Goal: Information Seeking & Learning: Learn about a topic

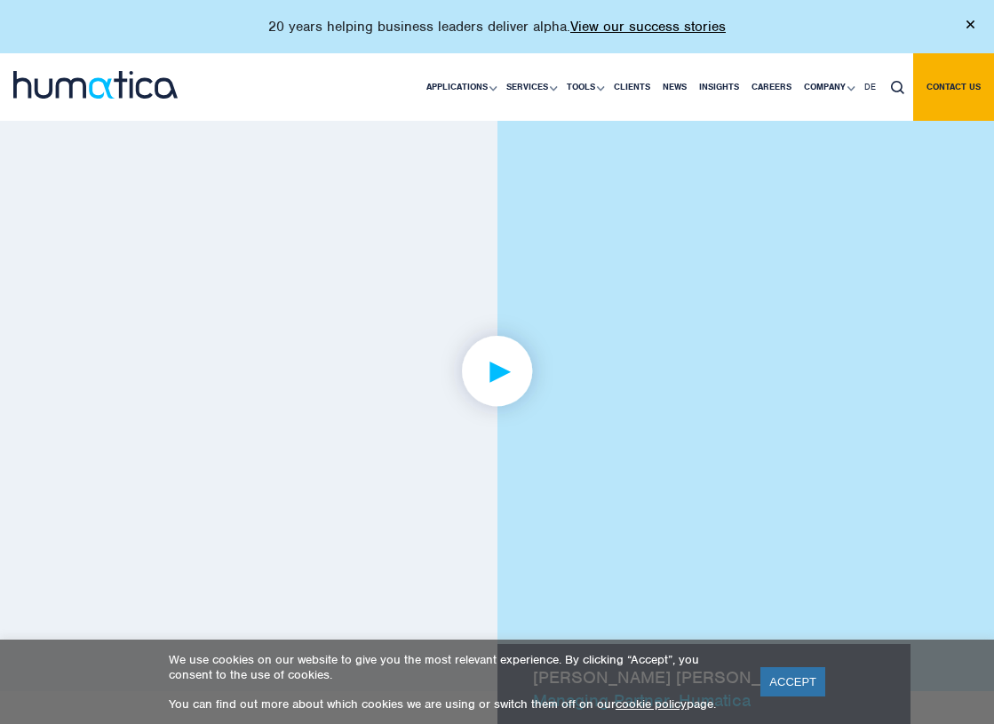
scroll to position [1255, 0]
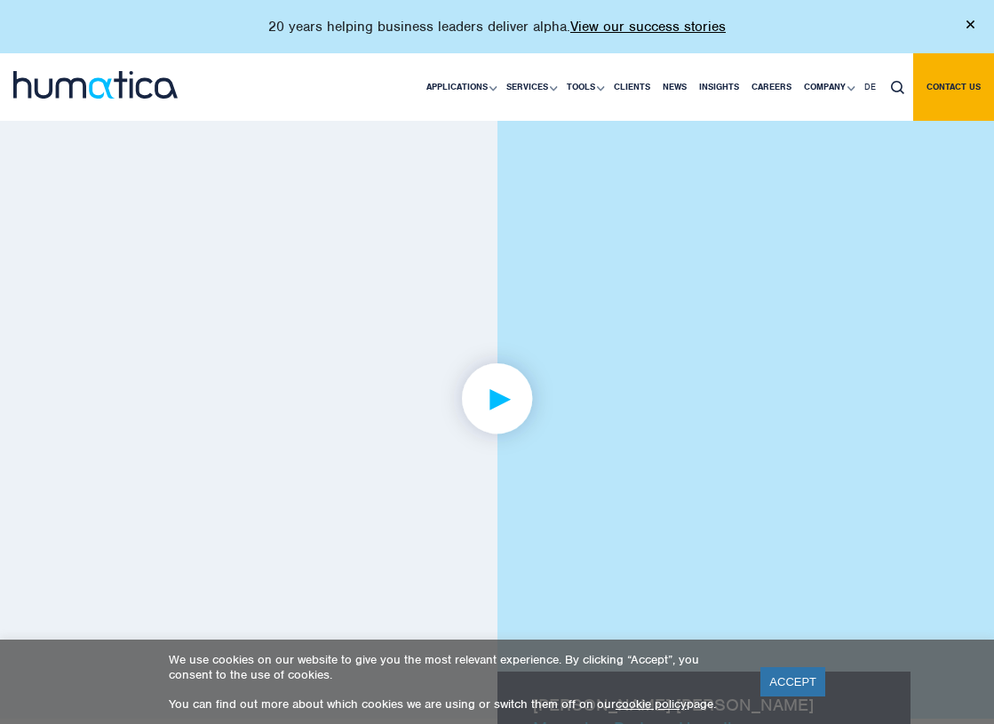
click at [498, 382] on img at bounding box center [497, 399] width 138 height 138
click at [498, 378] on img at bounding box center [497, 399] width 138 height 138
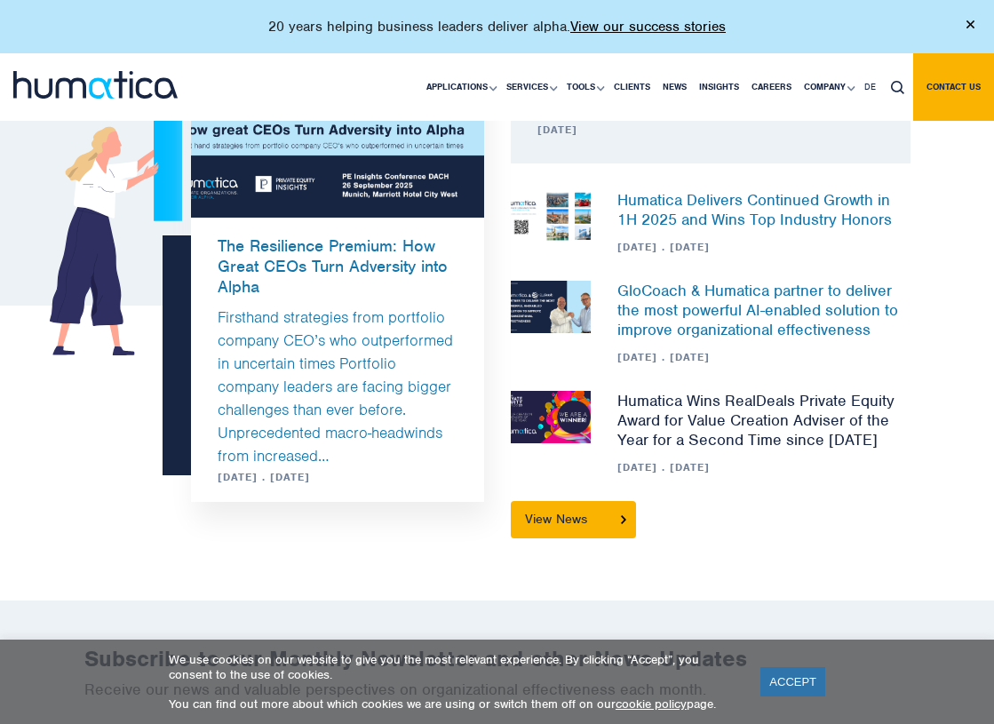
scroll to position [2122, 0]
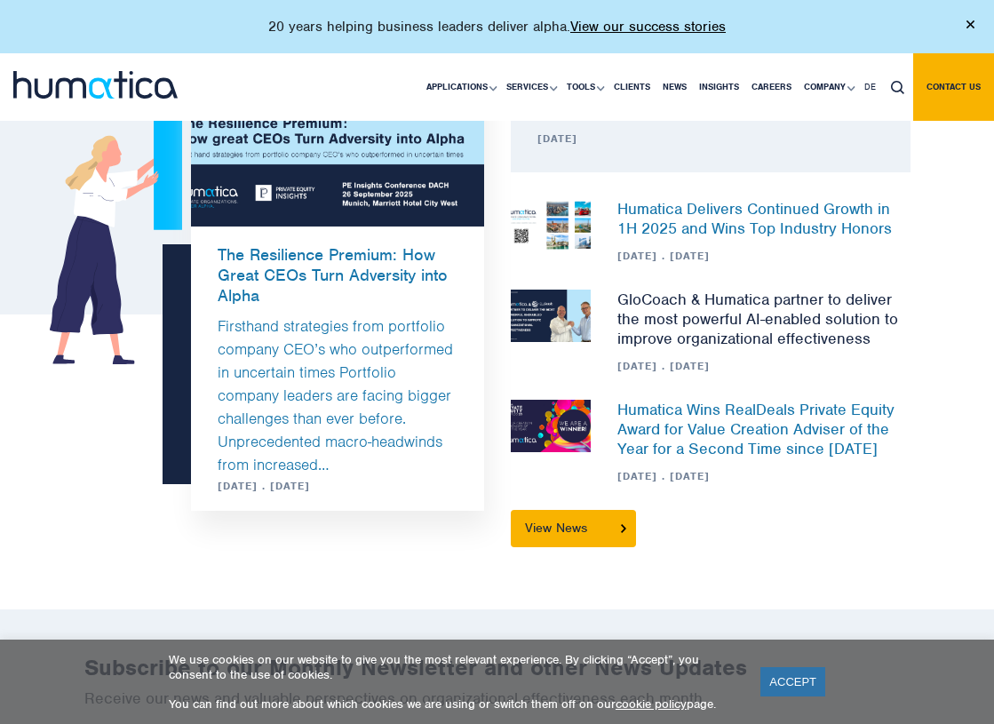
click at [720, 308] on link "GloCoach & Humatica partner to deliver the most powerful AI-enabled solution to…" at bounding box center [757, 319] width 281 height 59
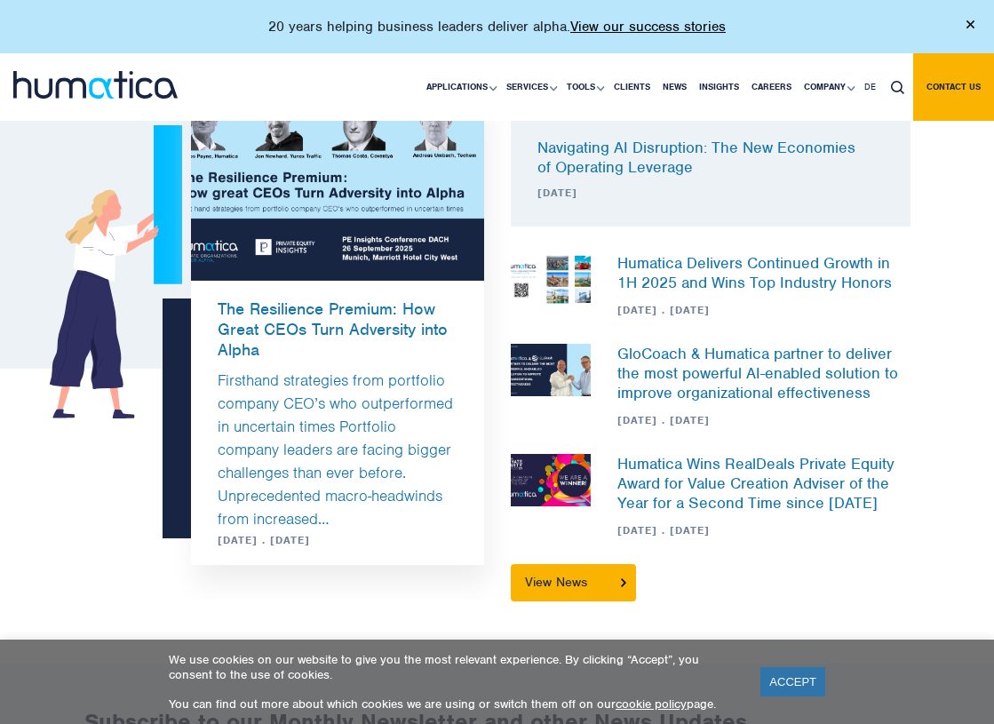
scroll to position [2069, 0]
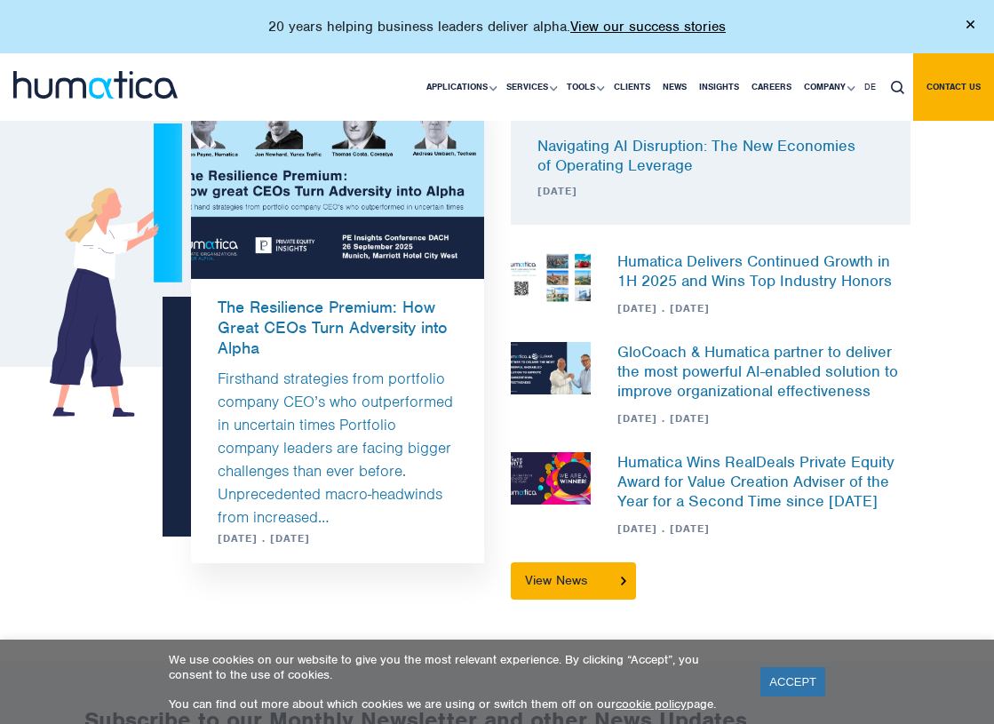
click at [306, 477] on link "Firsthand strategies from portfolio company CEO’s who outperformed in uncertain…" at bounding box center [335, 448] width 235 height 158
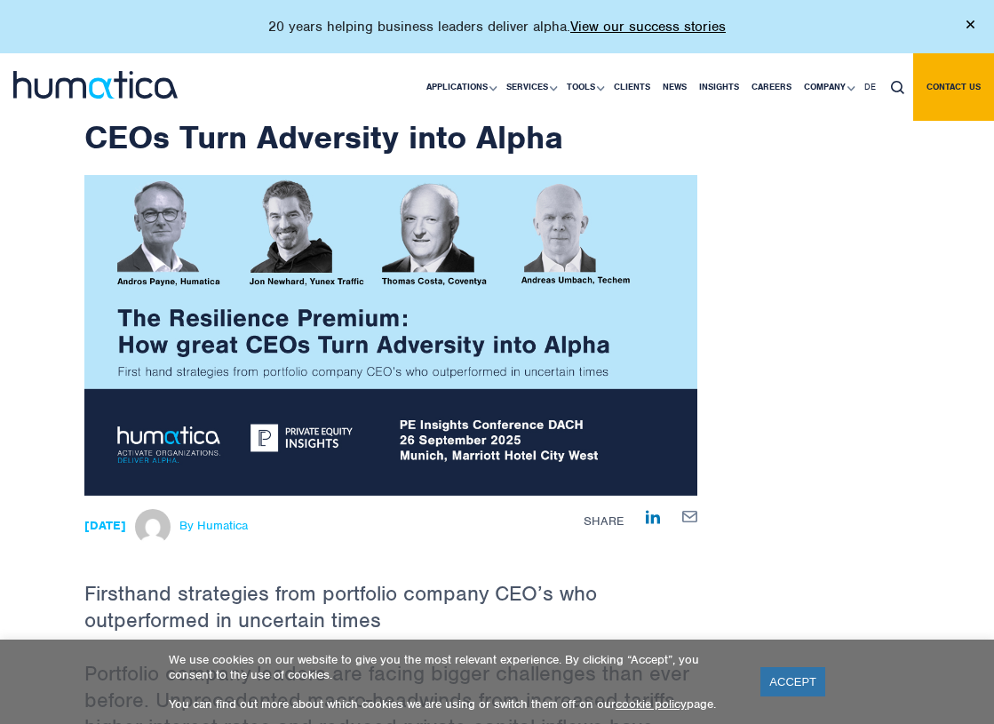
scroll to position [137, 0]
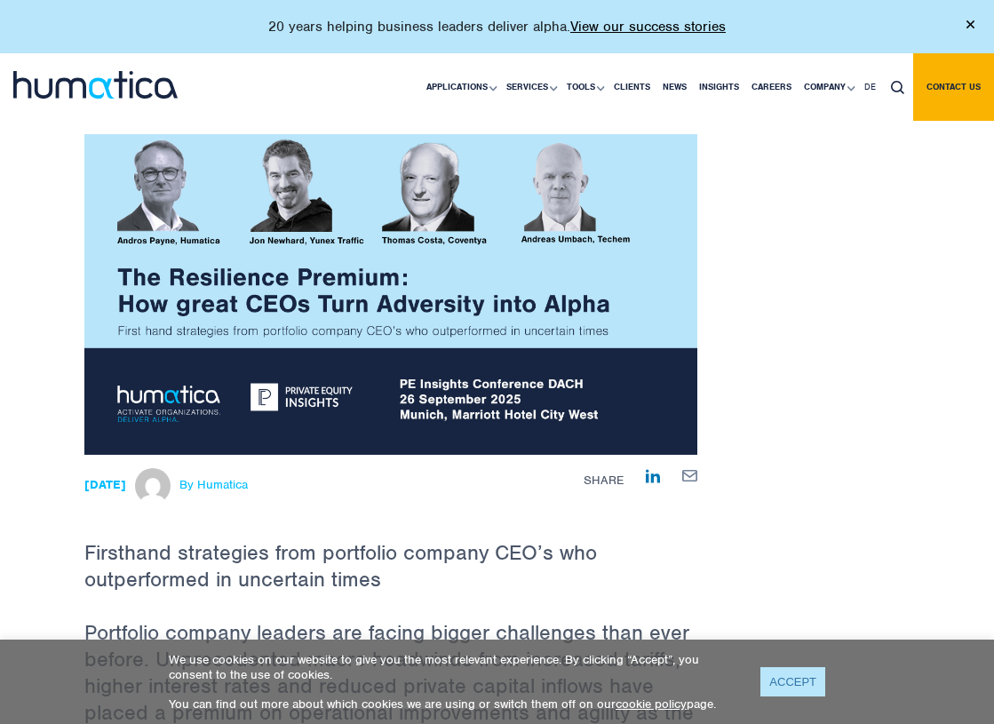
click at [797, 684] on link "ACCEPT" at bounding box center [793, 681] width 65 height 29
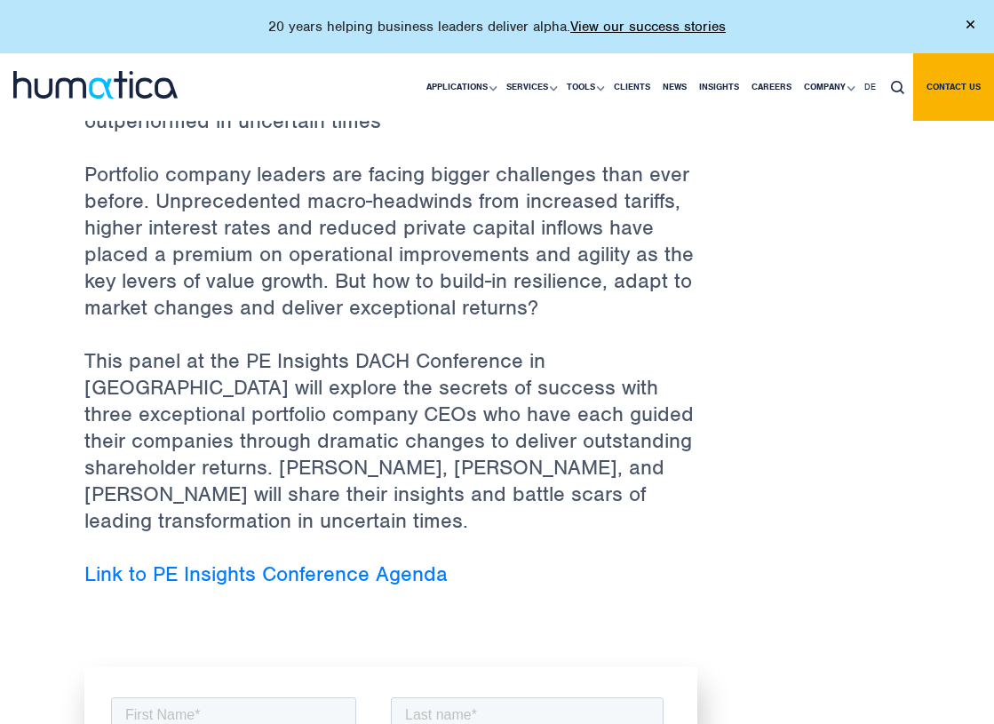
scroll to position [597, 0]
